Goal: Task Accomplishment & Management: Use online tool/utility

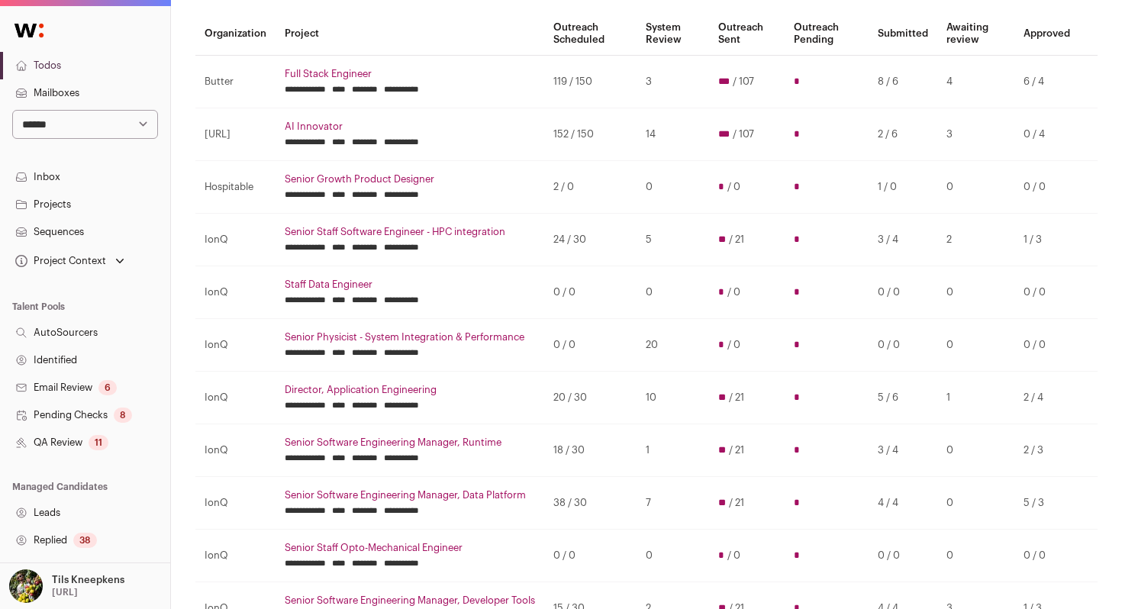
scroll to position [142, 0]
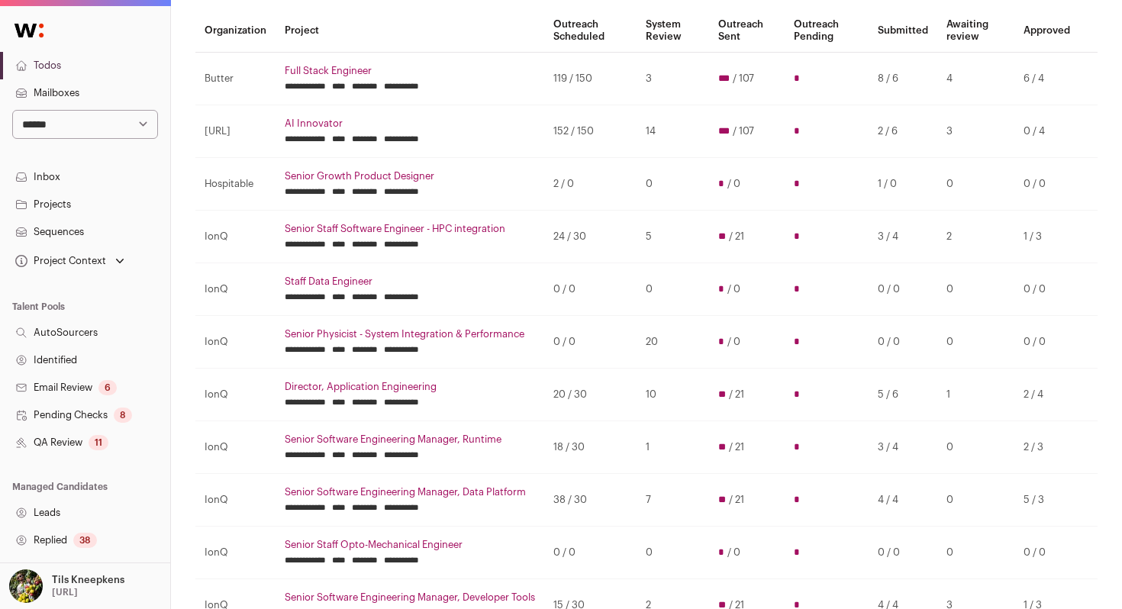
click at [583, 129] on td "152 / 150" at bounding box center [590, 131] width 92 height 53
click at [586, 78] on td "119 / 150" at bounding box center [590, 79] width 92 height 53
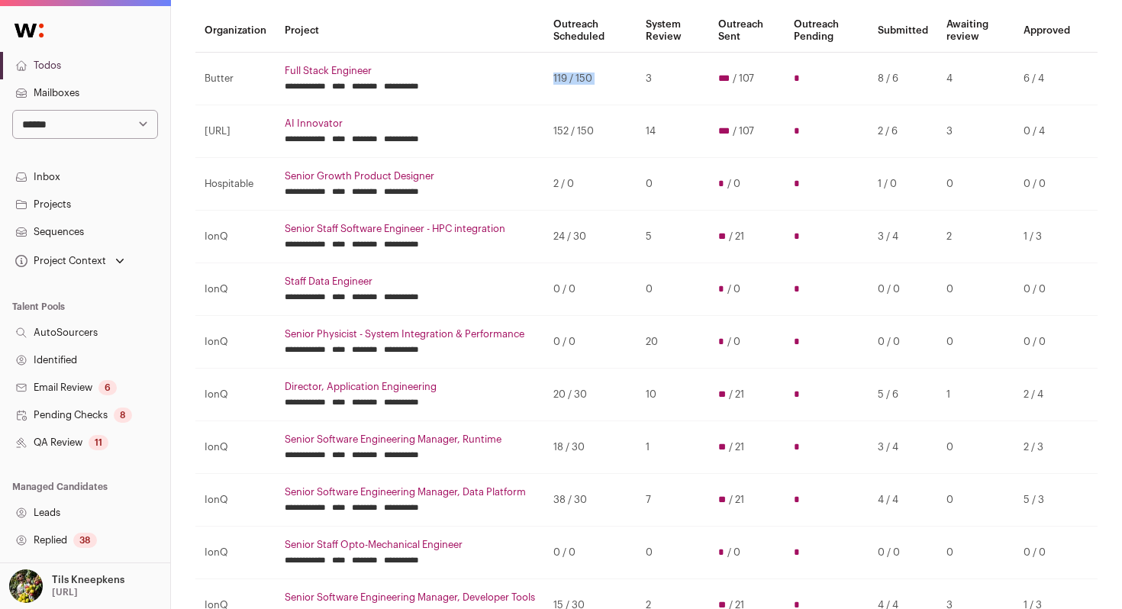
click at [586, 78] on td "119 / 150" at bounding box center [590, 79] width 92 height 53
click at [585, 37] on th "Outreach Scheduled" at bounding box center [590, 30] width 92 height 43
click at [595, 31] on th "Outreach Scheduled" at bounding box center [590, 30] width 92 height 43
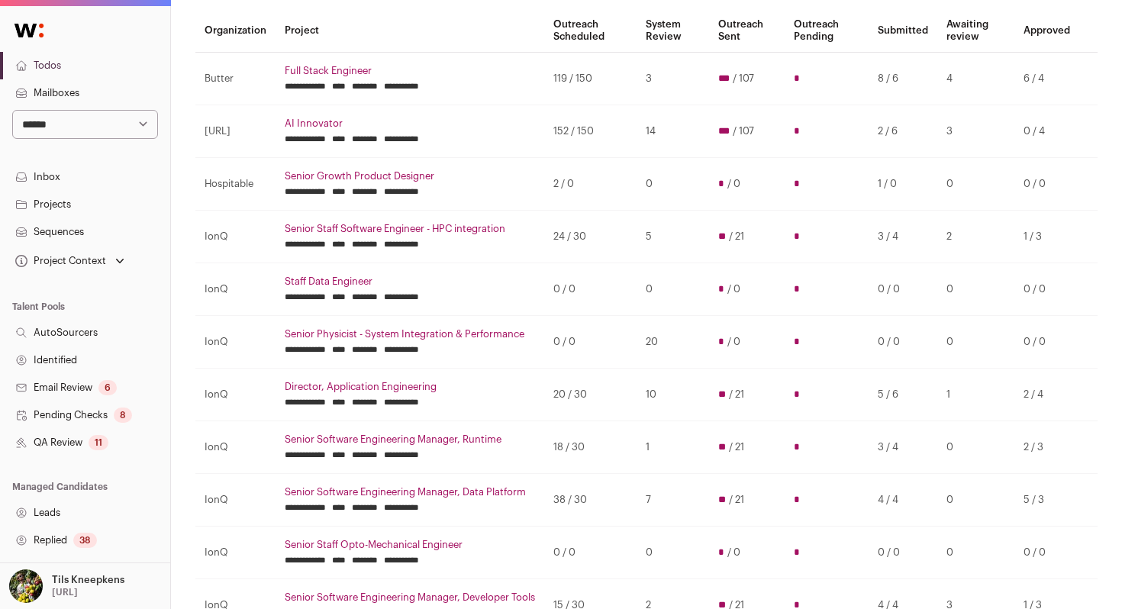
click at [654, 27] on th "System Review" at bounding box center [672, 30] width 72 height 43
click at [668, 31] on th "System Review" at bounding box center [672, 30] width 72 height 43
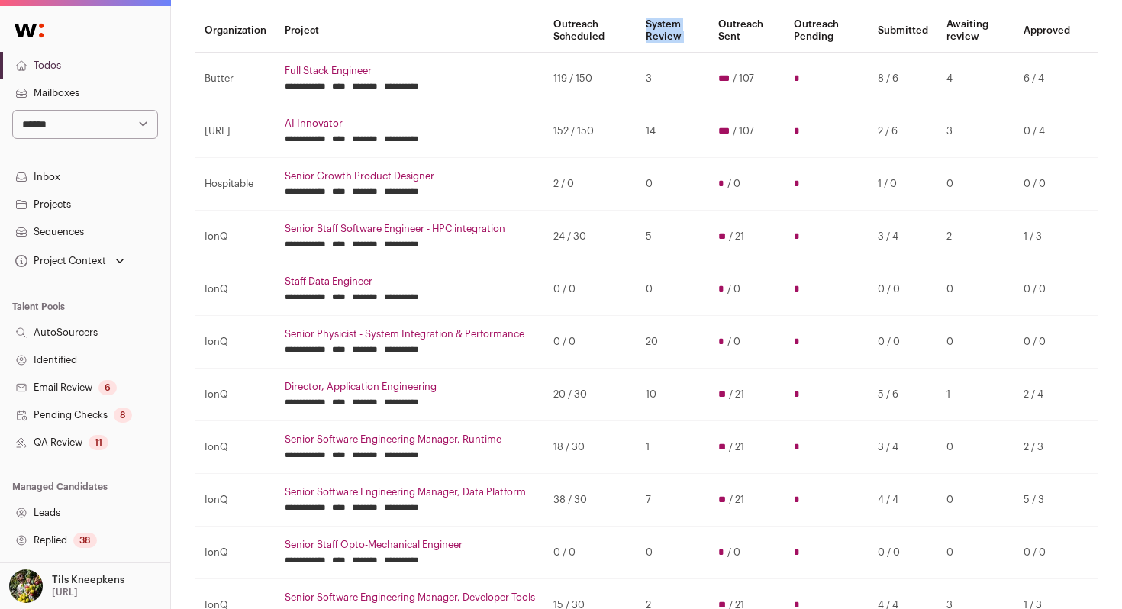
click at [668, 31] on th "System Review" at bounding box center [672, 30] width 72 height 43
click at [670, 27] on th "System Review" at bounding box center [672, 30] width 72 height 43
click at [730, 28] on th "Outreach Sent" at bounding box center [747, 30] width 76 height 43
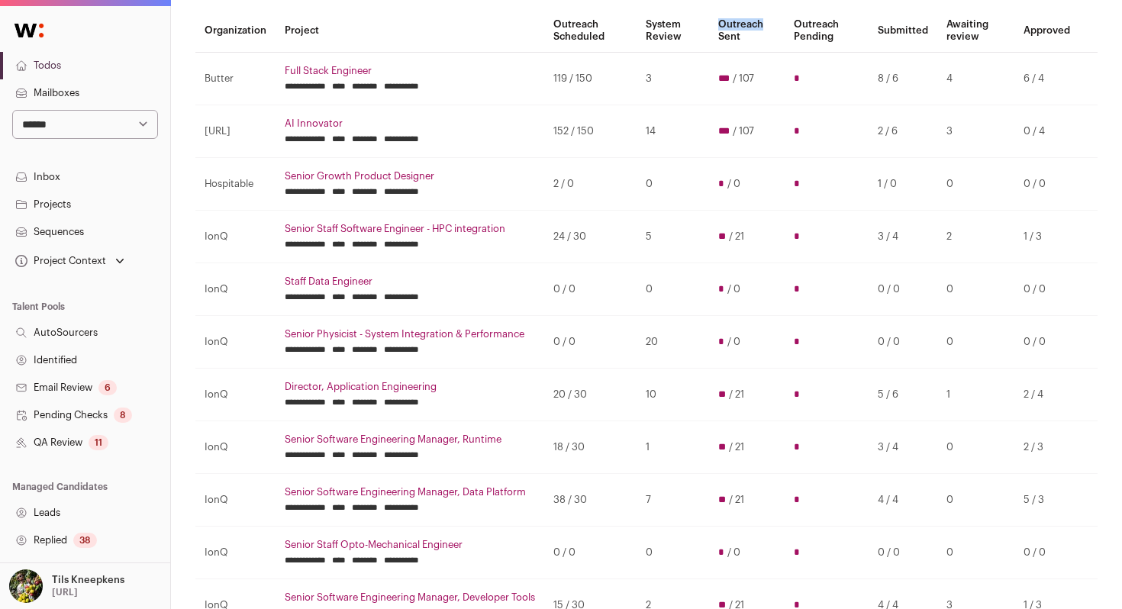
click at [730, 28] on th "Outreach Sent" at bounding box center [747, 30] width 76 height 43
click at [757, 32] on th "Outreach Sent" at bounding box center [747, 30] width 76 height 43
click at [817, 40] on th "Outreach Pending" at bounding box center [826, 30] width 84 height 43
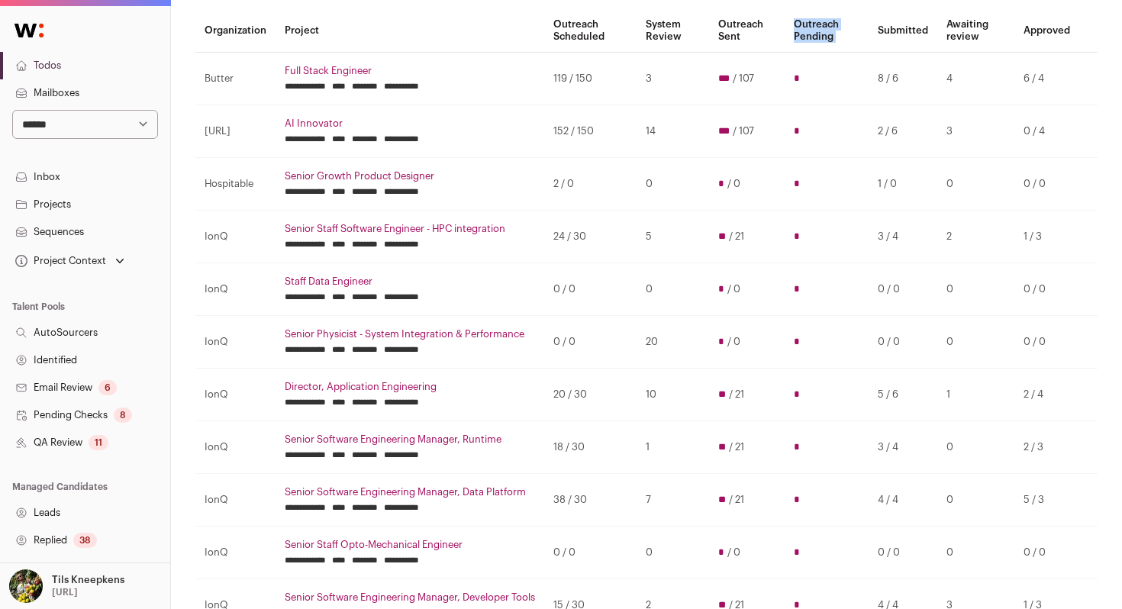
click at [817, 40] on th "Outreach Pending" at bounding box center [826, 30] width 84 height 43
click at [842, 40] on th "Outreach Pending" at bounding box center [826, 30] width 84 height 43
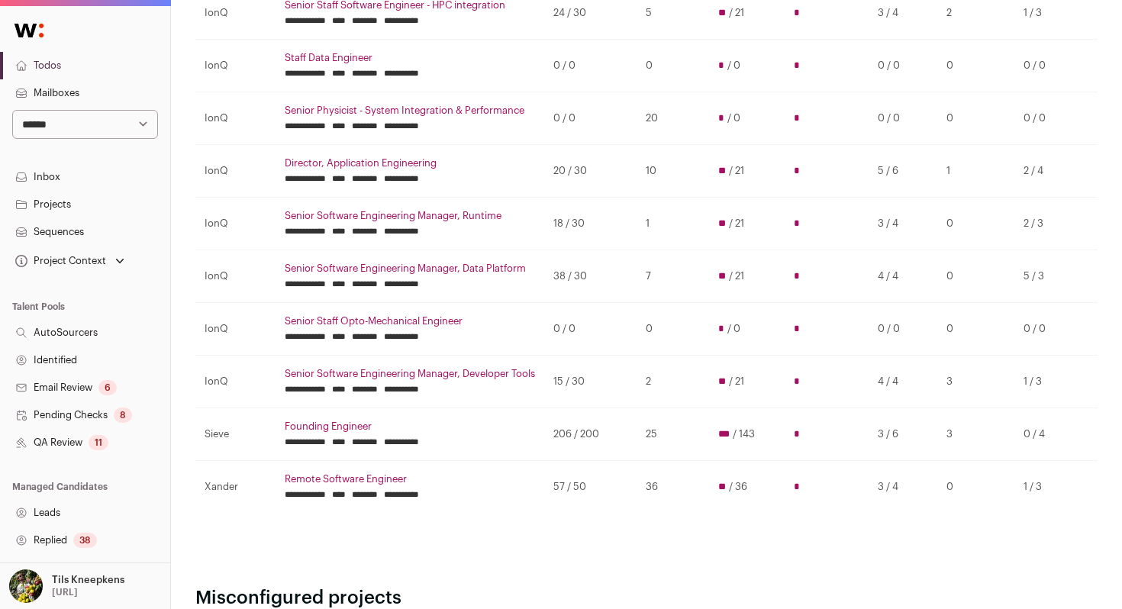
scroll to position [366, 0]
click at [114, 119] on select "**********" at bounding box center [85, 124] width 146 height 29
select select "****"
click at [12, 110] on select "**********" at bounding box center [85, 124] width 146 height 29
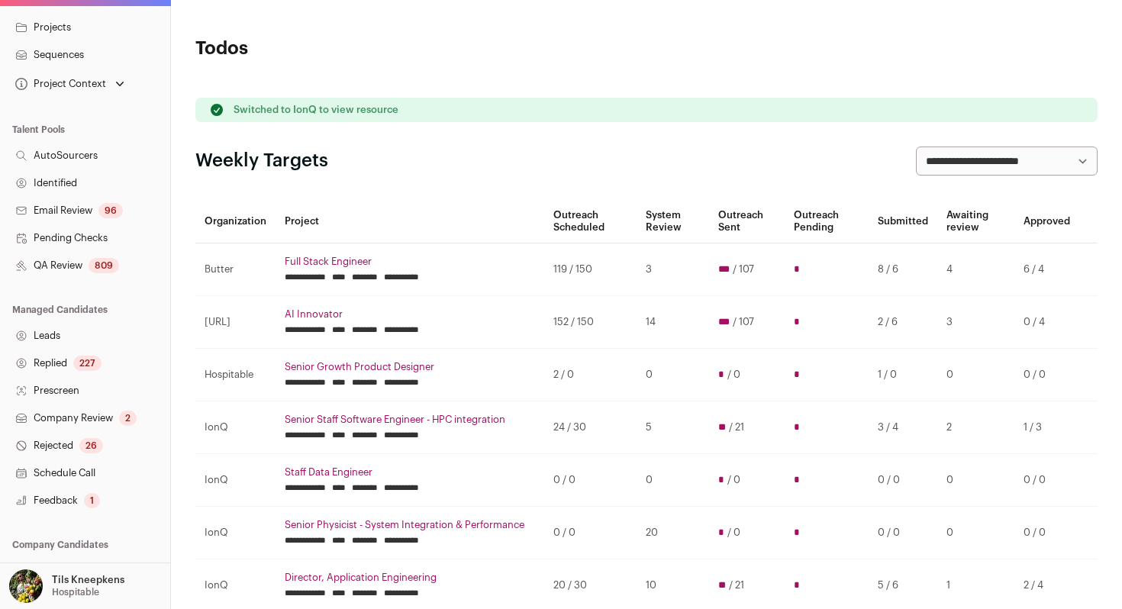
scroll to position [269, 0]
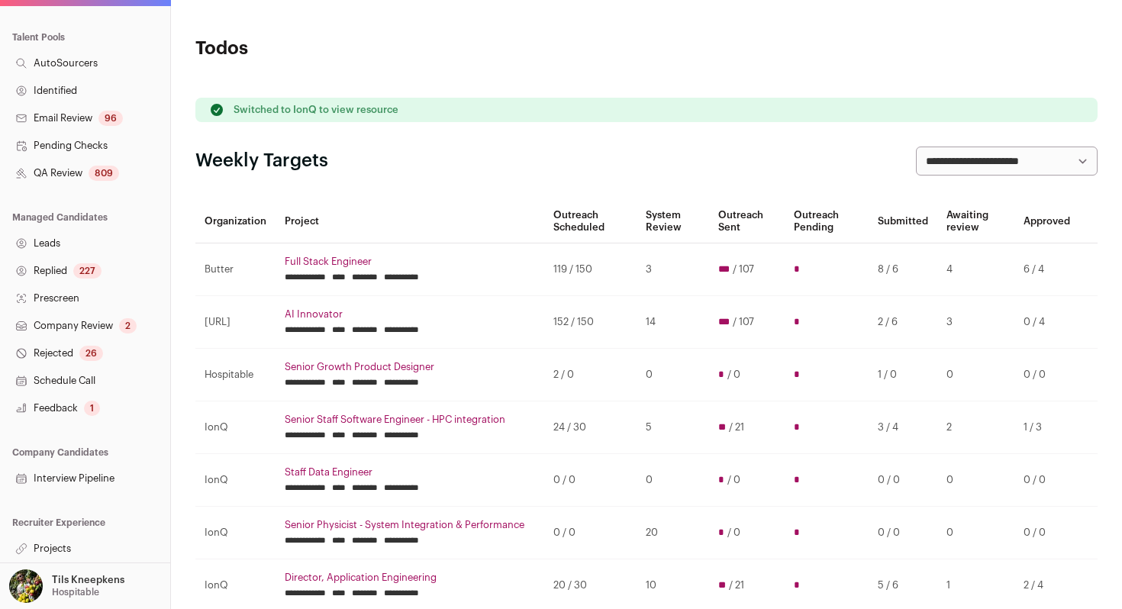
click at [104, 555] on link "Projects" at bounding box center [85, 548] width 170 height 27
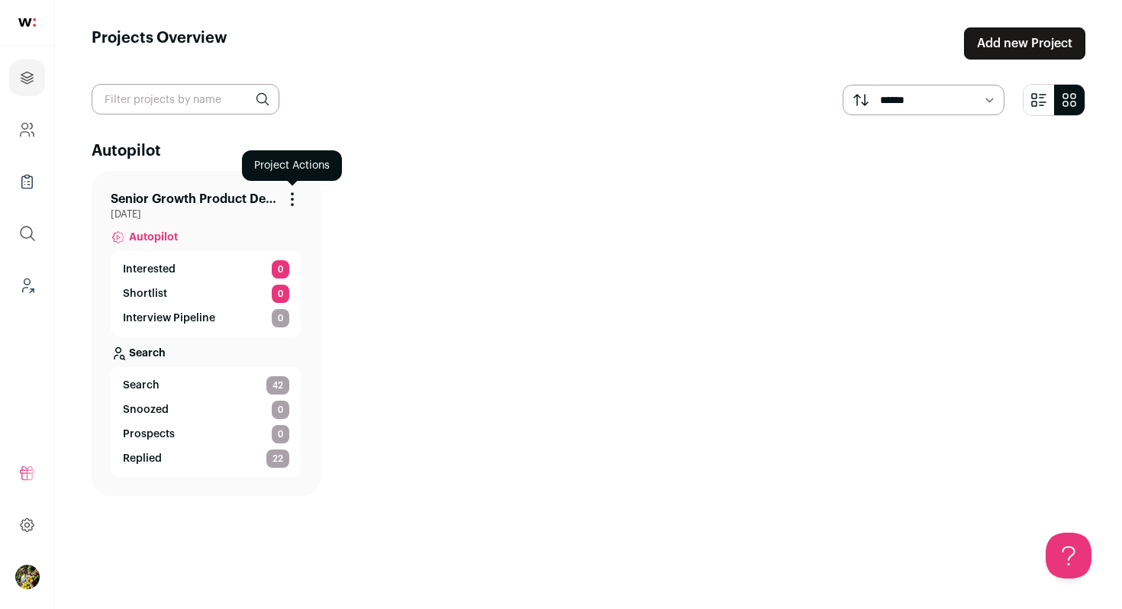
click at [301, 195] on icon "Project Actions" at bounding box center [292, 199] width 18 height 18
click at [282, 224] on div "Archive Project" at bounding box center [251, 230] width 99 height 32
click at [280, 224] on button "Archive Project" at bounding box center [251, 230] width 73 height 12
click at [248, 227] on button "Archive Project" at bounding box center [251, 230] width 73 height 12
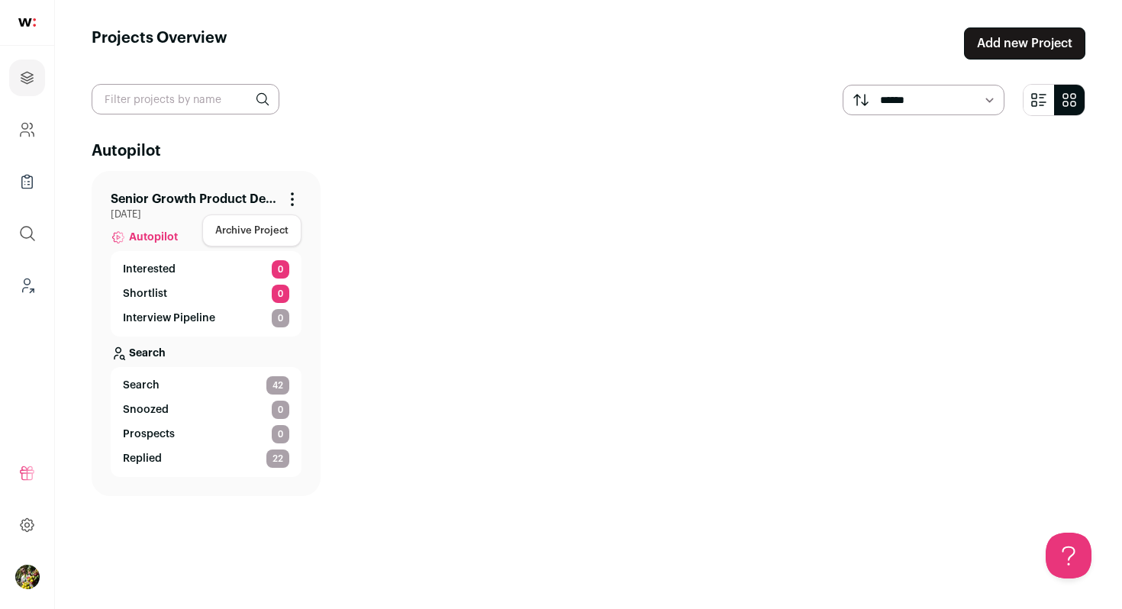
click at [275, 233] on button "Archive Project" at bounding box center [251, 230] width 73 height 12
click at [264, 228] on button "Archive Project" at bounding box center [251, 230] width 73 height 12
click at [309, 143] on h2 "Autopilot" at bounding box center [588, 150] width 993 height 21
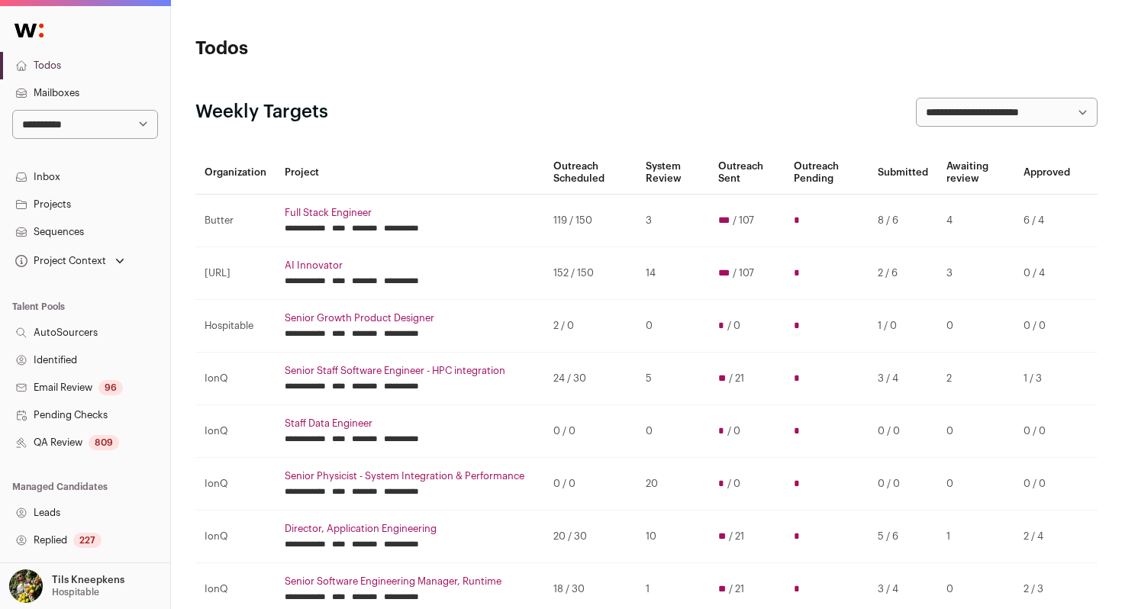
click at [99, 207] on link "Projects" at bounding box center [85, 204] width 170 height 27
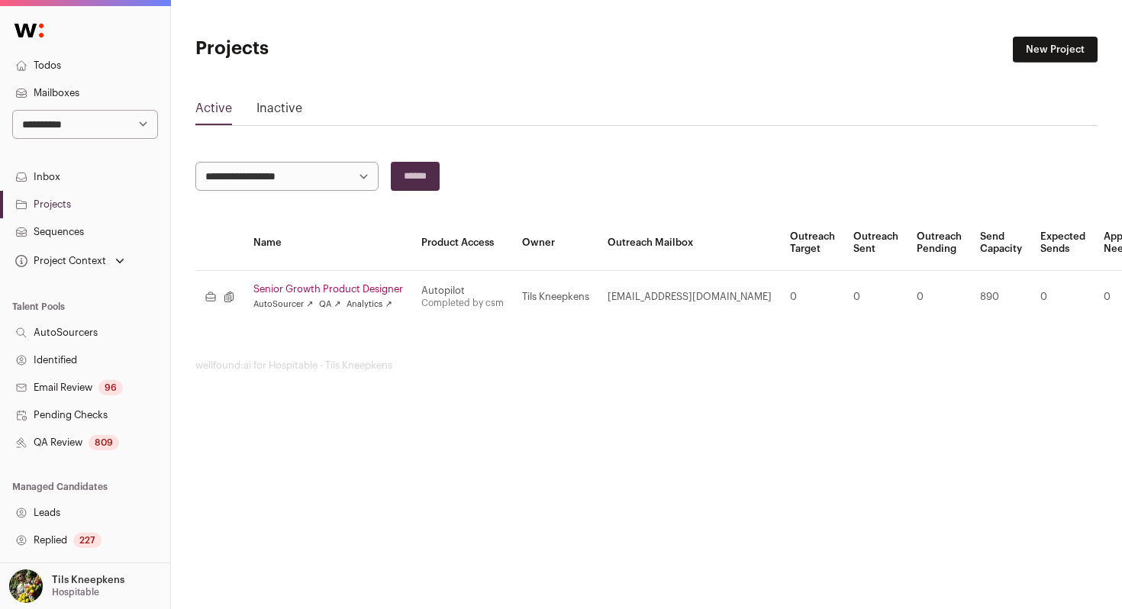
click at [381, 286] on link "Senior Growth Product Designer" at bounding box center [328, 289] width 150 height 12
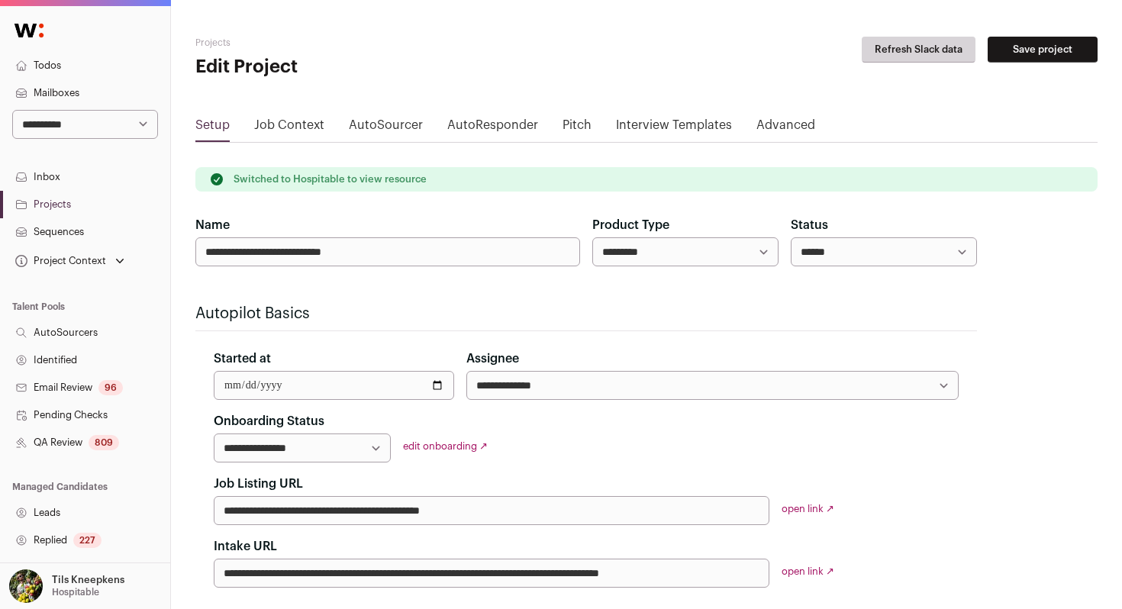
click at [856, 249] on select "****** ****** ********" at bounding box center [883, 251] width 186 height 29
select select "********"
click at [790, 237] on select "****** ****** ********" at bounding box center [883, 251] width 186 height 29
click at [1023, 48] on button "Save project" at bounding box center [1042, 50] width 110 height 26
click at [113, 125] on select "**********" at bounding box center [85, 124] width 146 height 29
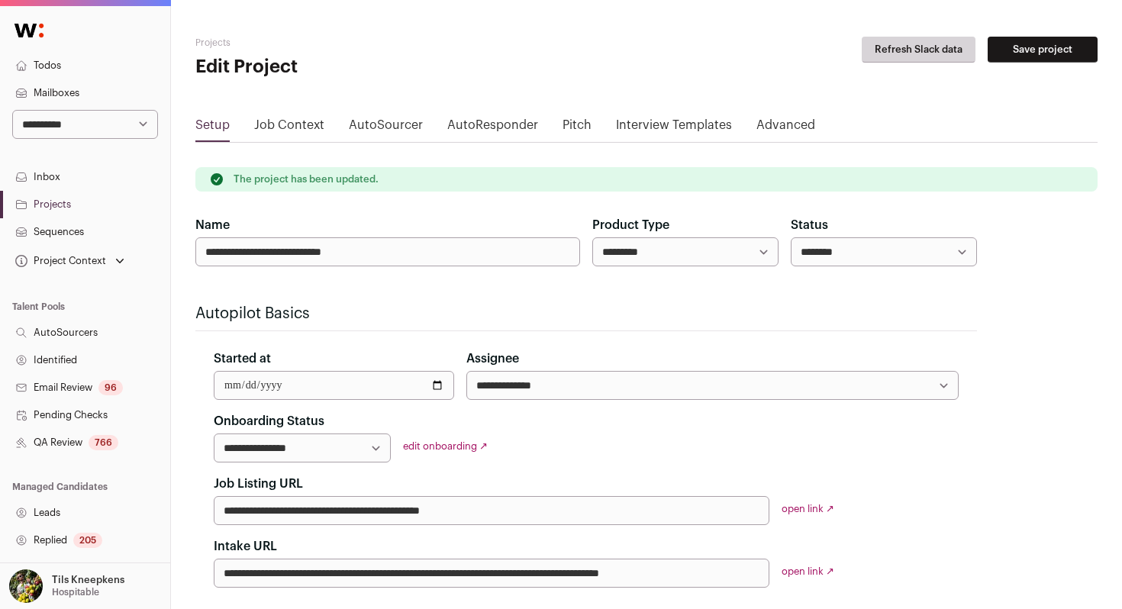
select select "**"
click at [12, 110] on select "**********" at bounding box center [85, 124] width 146 height 29
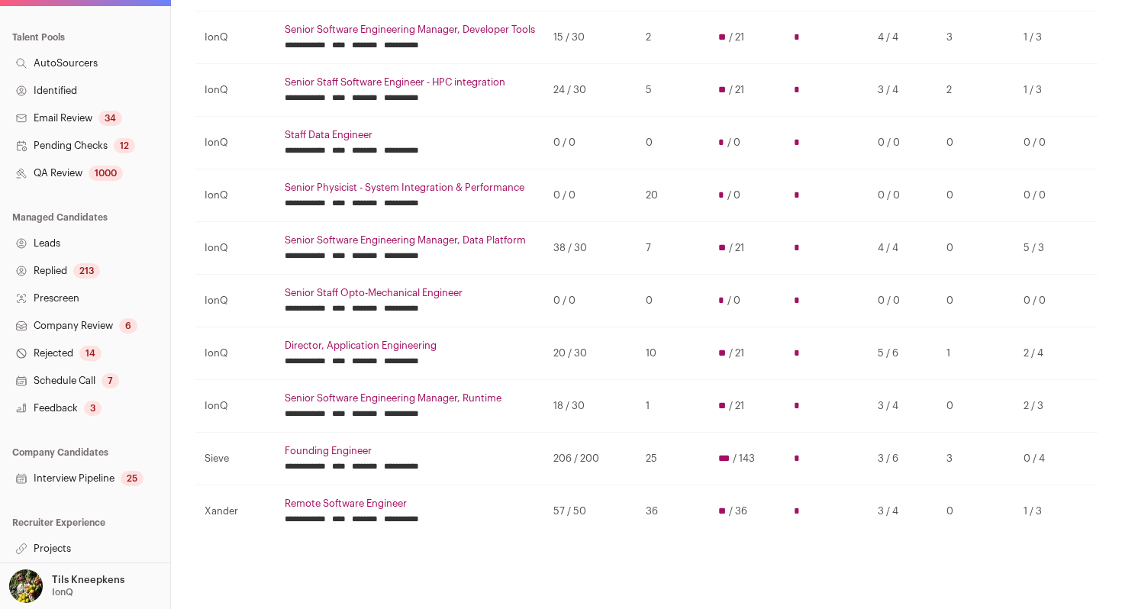
scroll to position [290, 0]
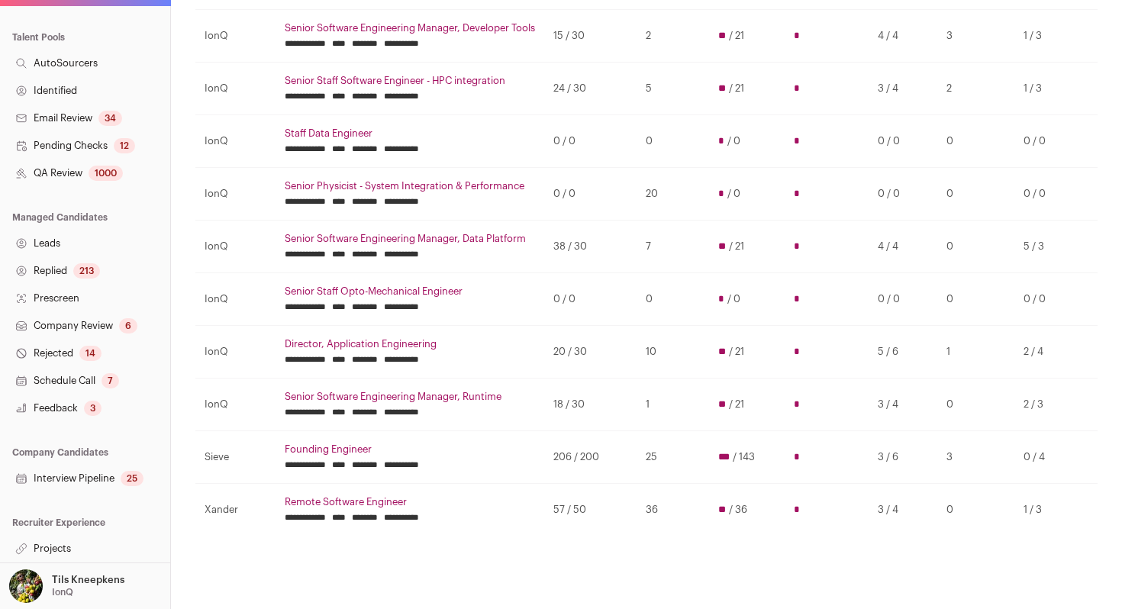
click at [294, 500] on link "Remote Software Engineer" at bounding box center [410, 502] width 250 height 12
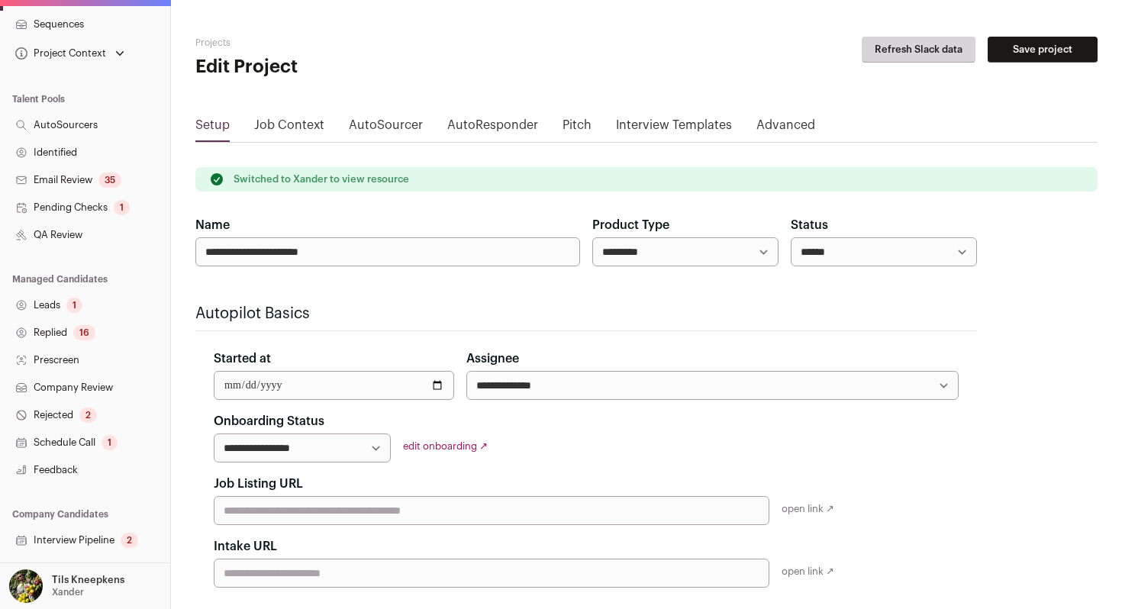
scroll to position [269, 0]
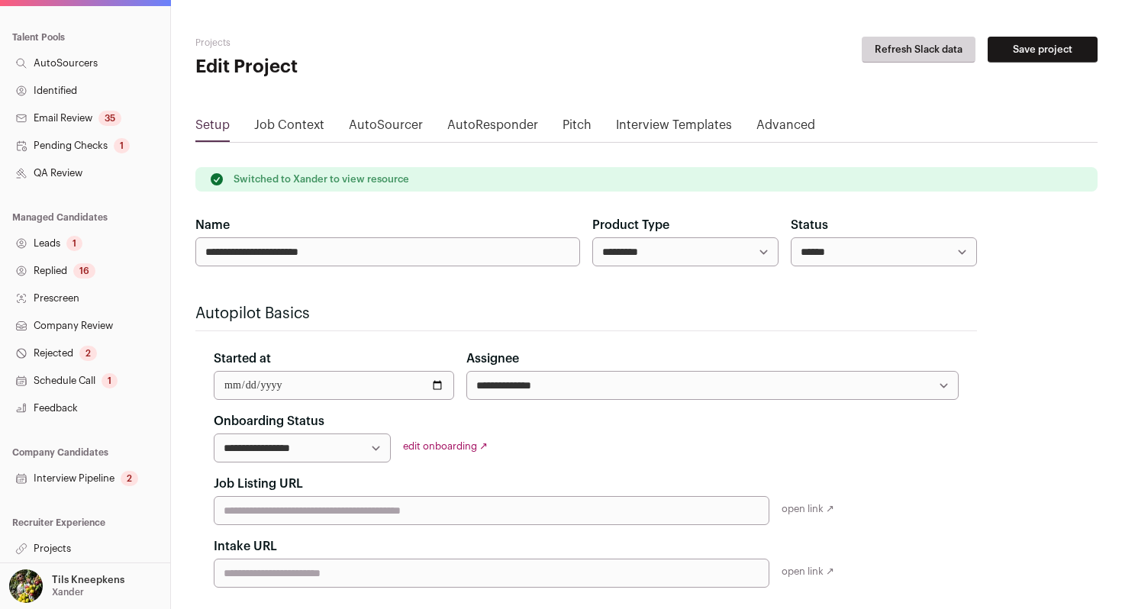
click at [113, 479] on link "Interview Pipeline 2" at bounding box center [85, 478] width 170 height 27
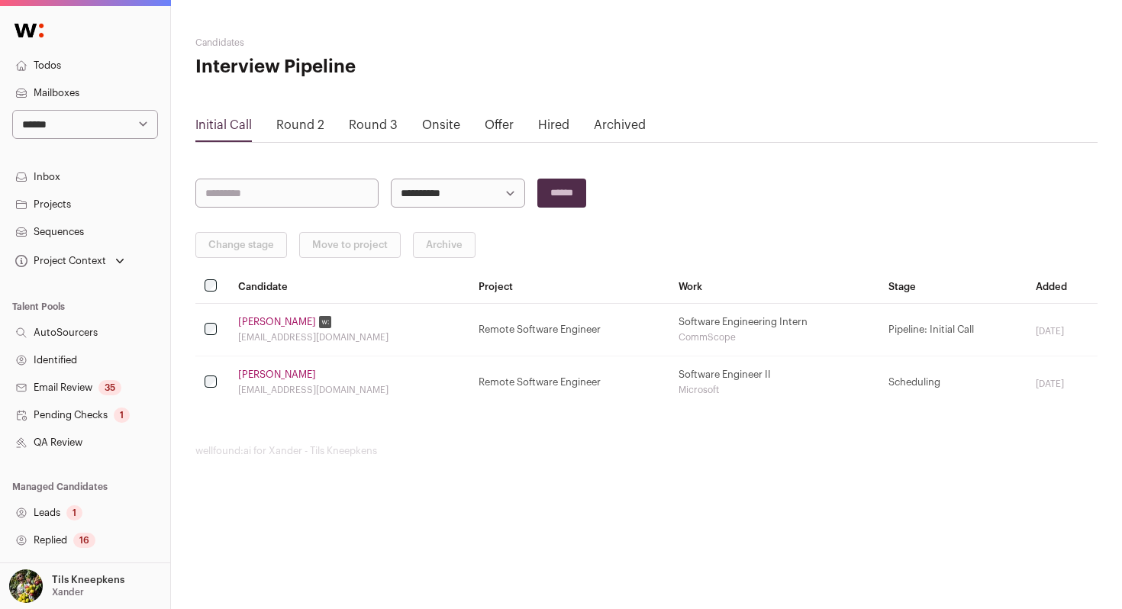
click at [366, 128] on link "Round 3" at bounding box center [373, 125] width 49 height 12
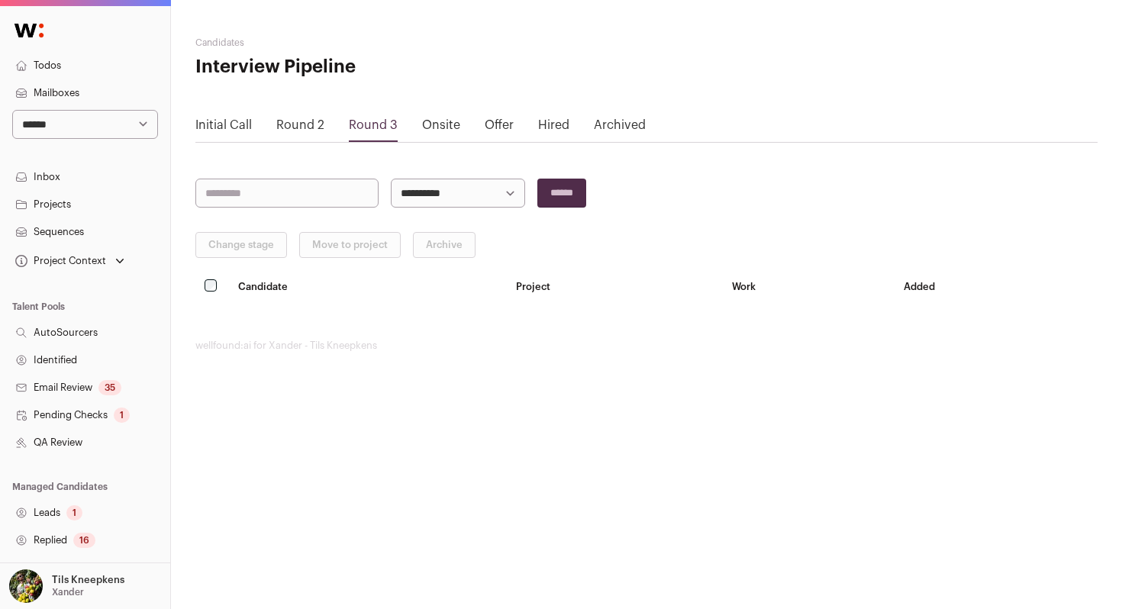
click at [428, 121] on link "Onsite" at bounding box center [441, 125] width 38 height 12
click at [301, 130] on link "Round 2" at bounding box center [300, 125] width 48 height 12
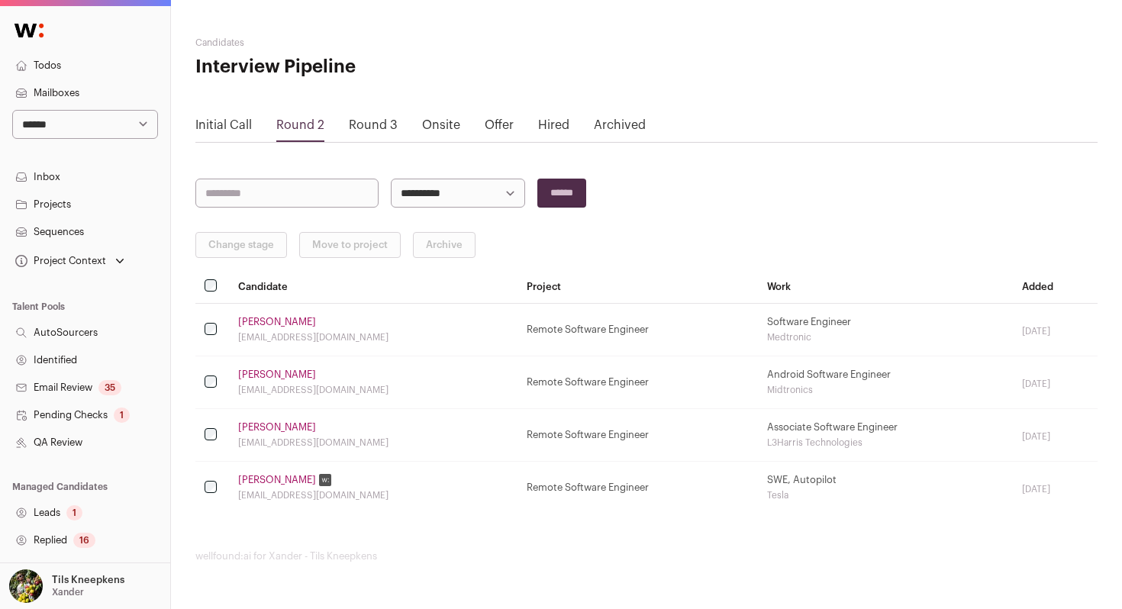
click at [137, 131] on select "**********" at bounding box center [85, 124] width 146 height 29
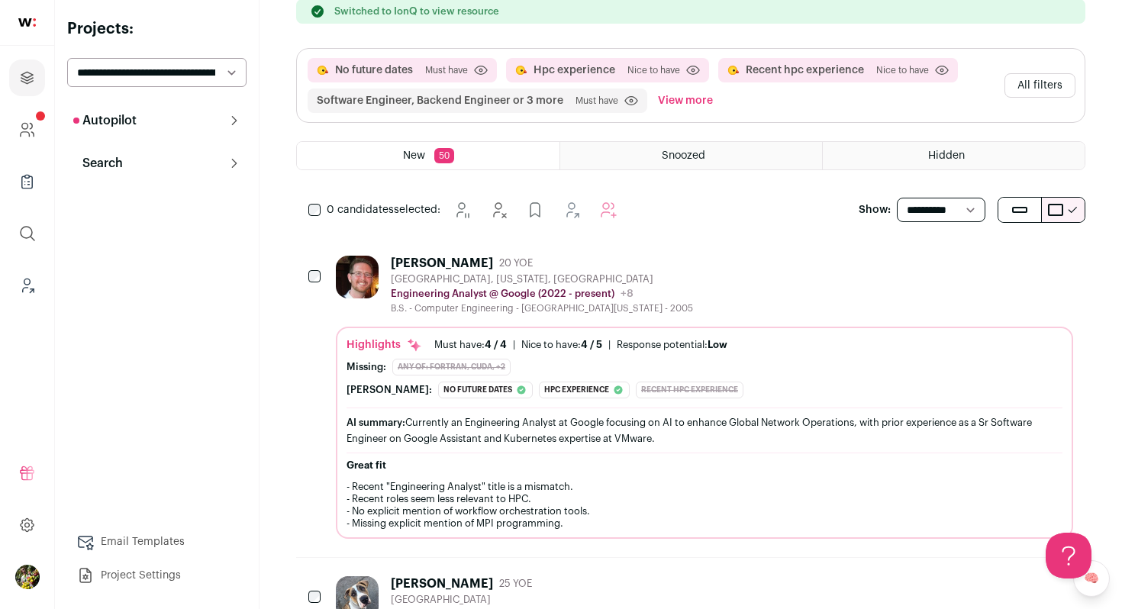
scroll to position [116, 0]
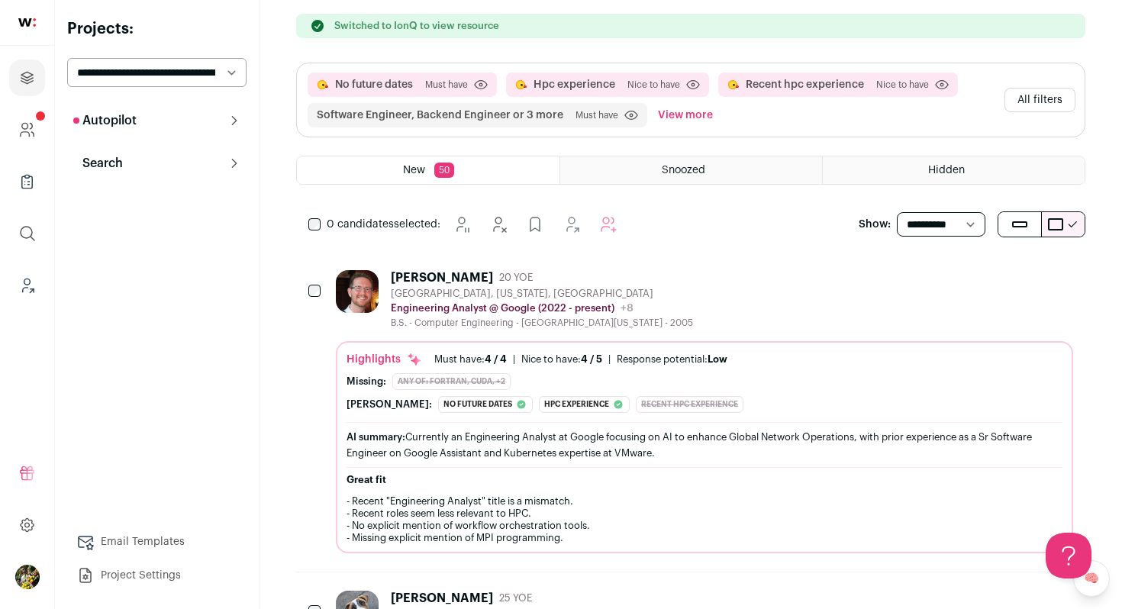
click at [1051, 95] on button "All filters" at bounding box center [1039, 100] width 71 height 24
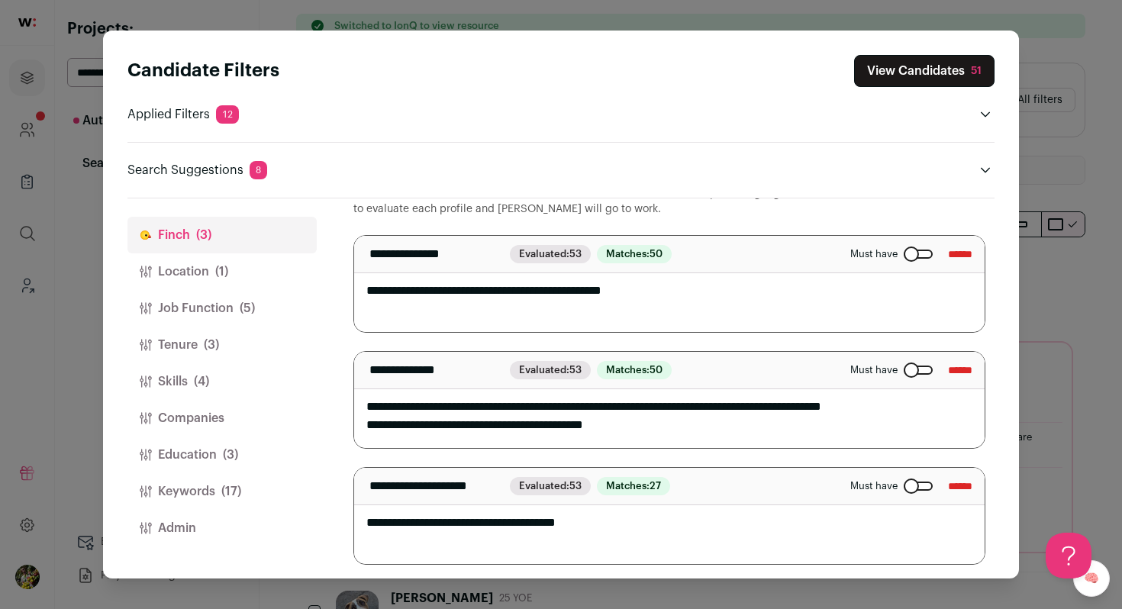
scroll to position [72, 0]
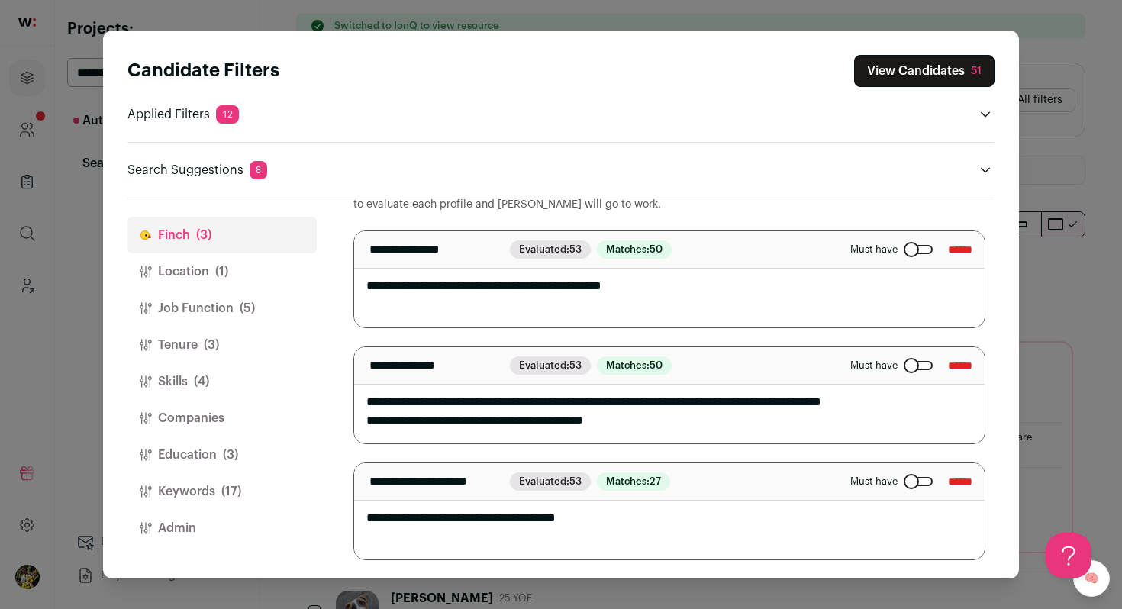
click at [272, 305] on button "Job Function (5)" at bounding box center [221, 308] width 189 height 37
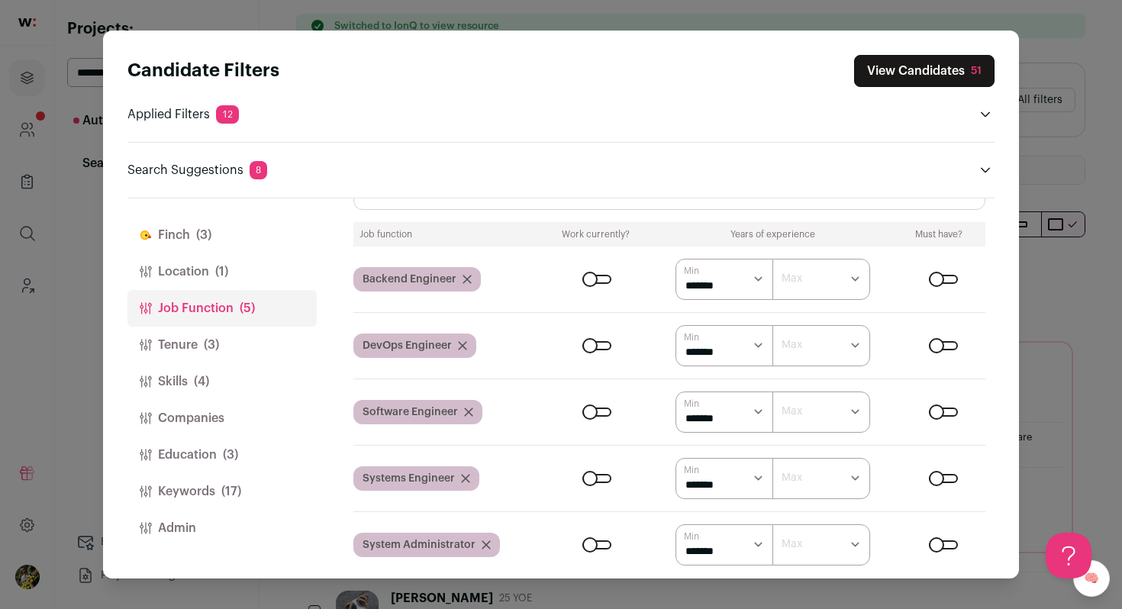
scroll to position [272, 0]
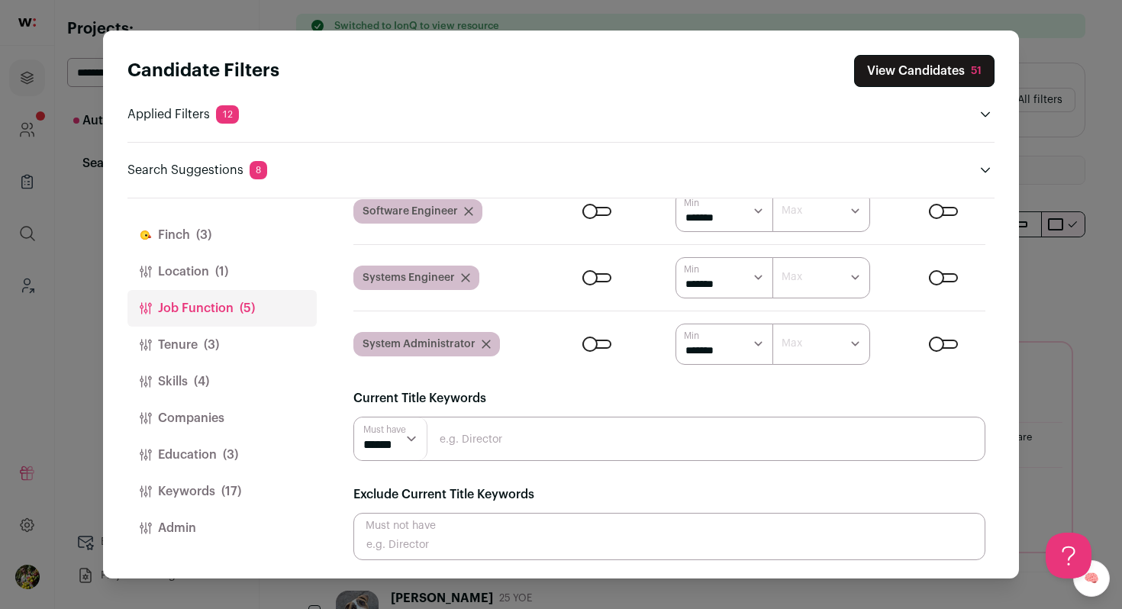
click at [439, 535] on input "Close modal via background" at bounding box center [669, 536] width 632 height 47
type input "analyst"
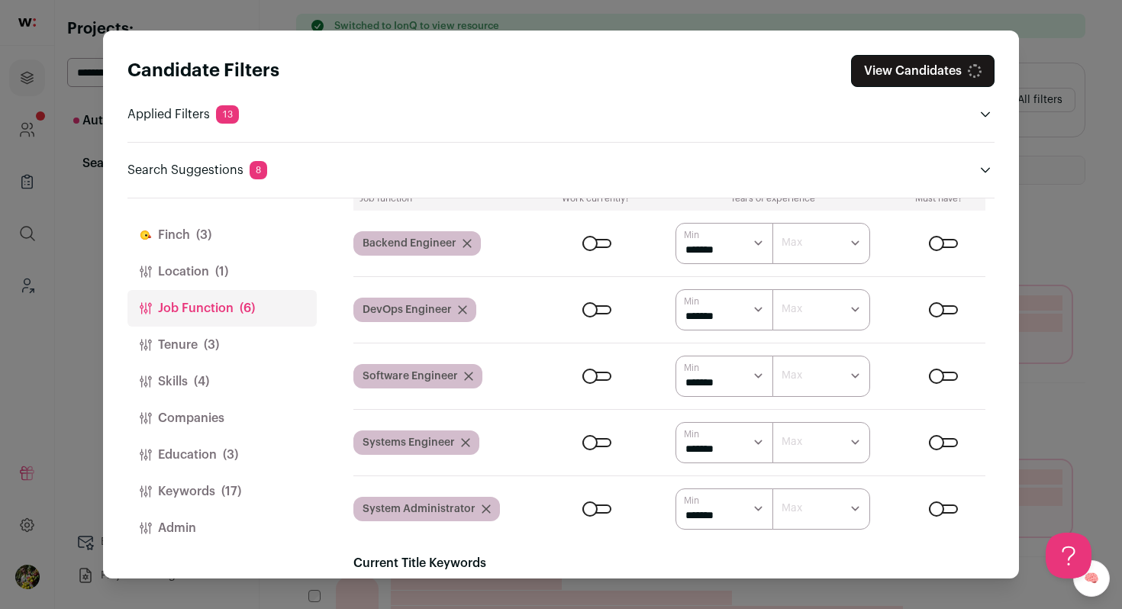
scroll to position [89, 0]
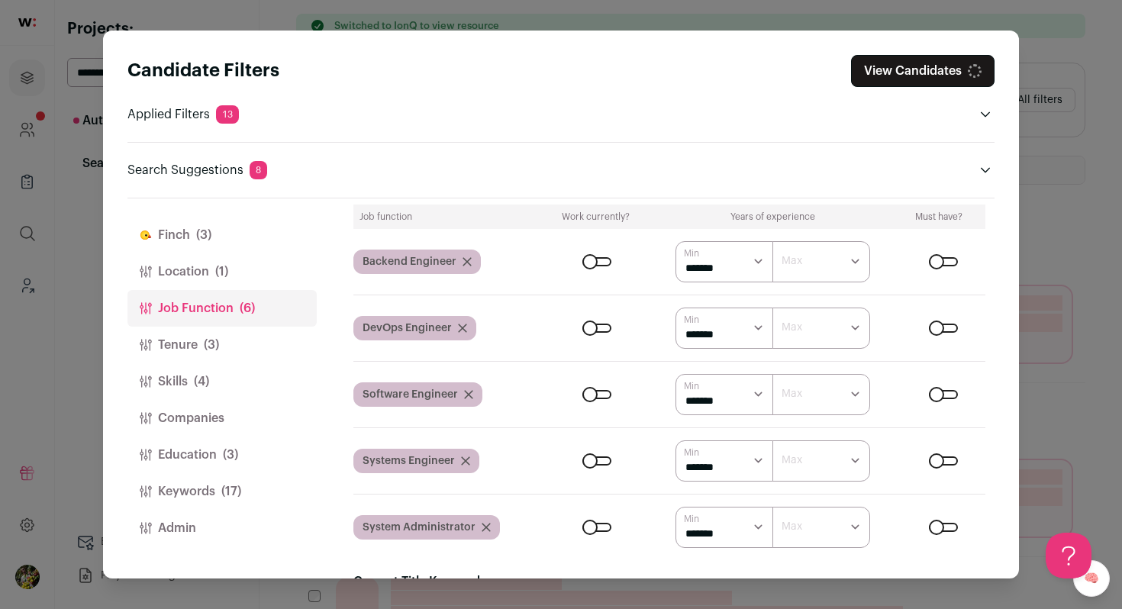
click at [942, 79] on button "View Candidates" at bounding box center [922, 71] width 143 height 32
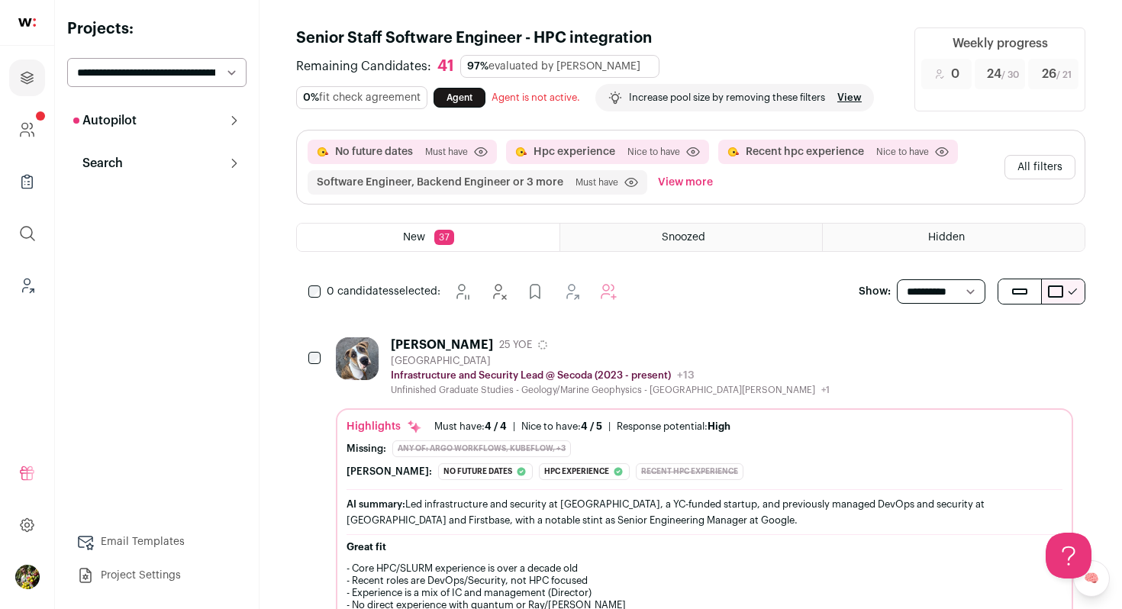
scroll to position [27, 0]
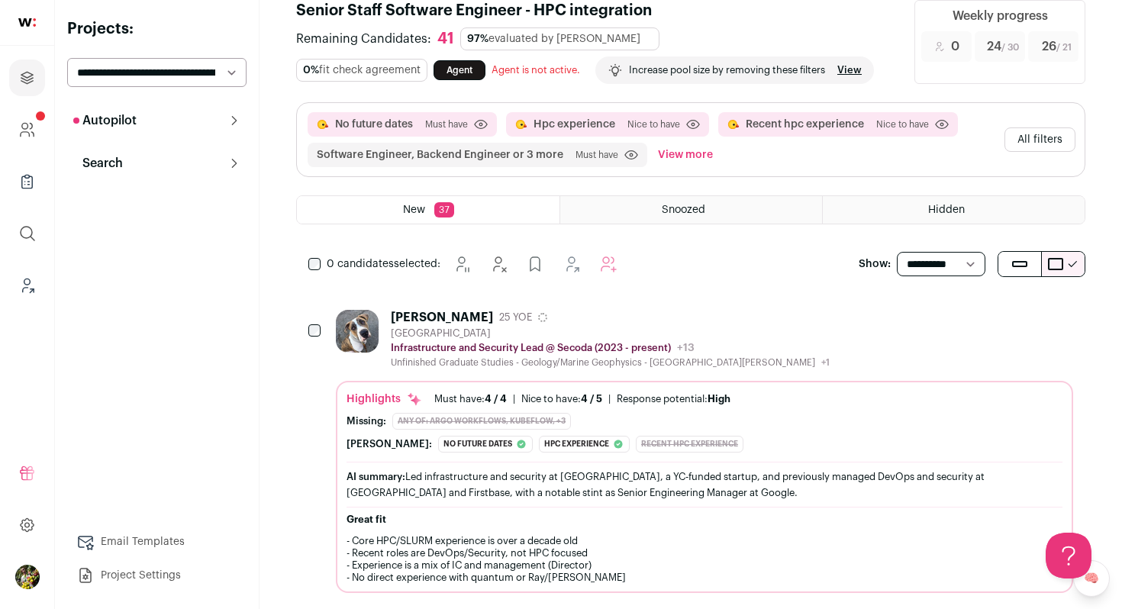
click at [1031, 138] on button "All filters" at bounding box center [1039, 139] width 71 height 24
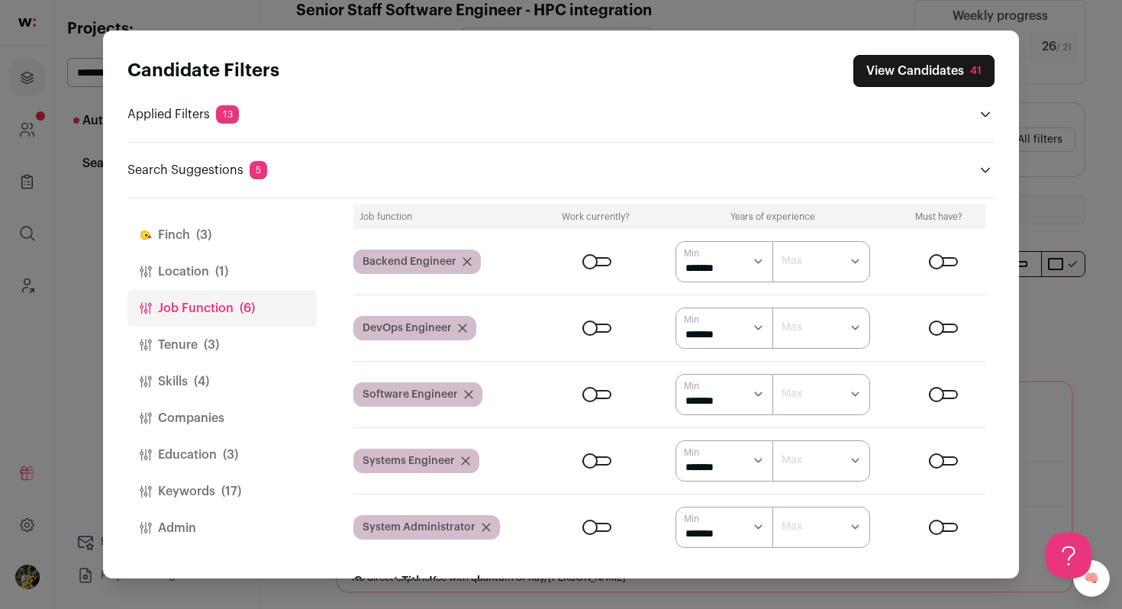
click at [283, 491] on button "Keywords (17)" at bounding box center [221, 491] width 189 height 37
